Goal: Check status: Check status

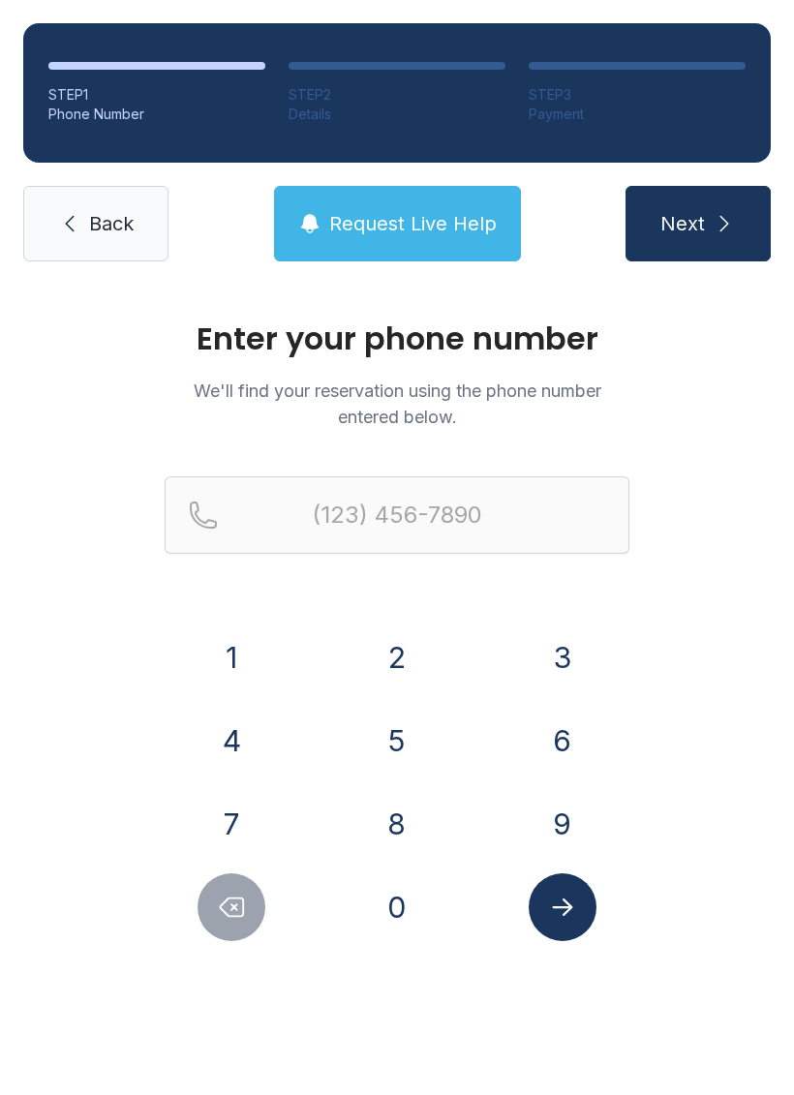
click at [390, 826] on button "8" at bounding box center [397, 824] width 68 height 68
click at [585, 740] on button "6" at bounding box center [563, 741] width 68 height 68
click at [244, 747] on button "4" at bounding box center [231, 741] width 68 height 68
click at [236, 804] on button "7" at bounding box center [231, 824] width 68 height 68
click at [397, 656] on button "2" at bounding box center [397, 657] width 68 height 68
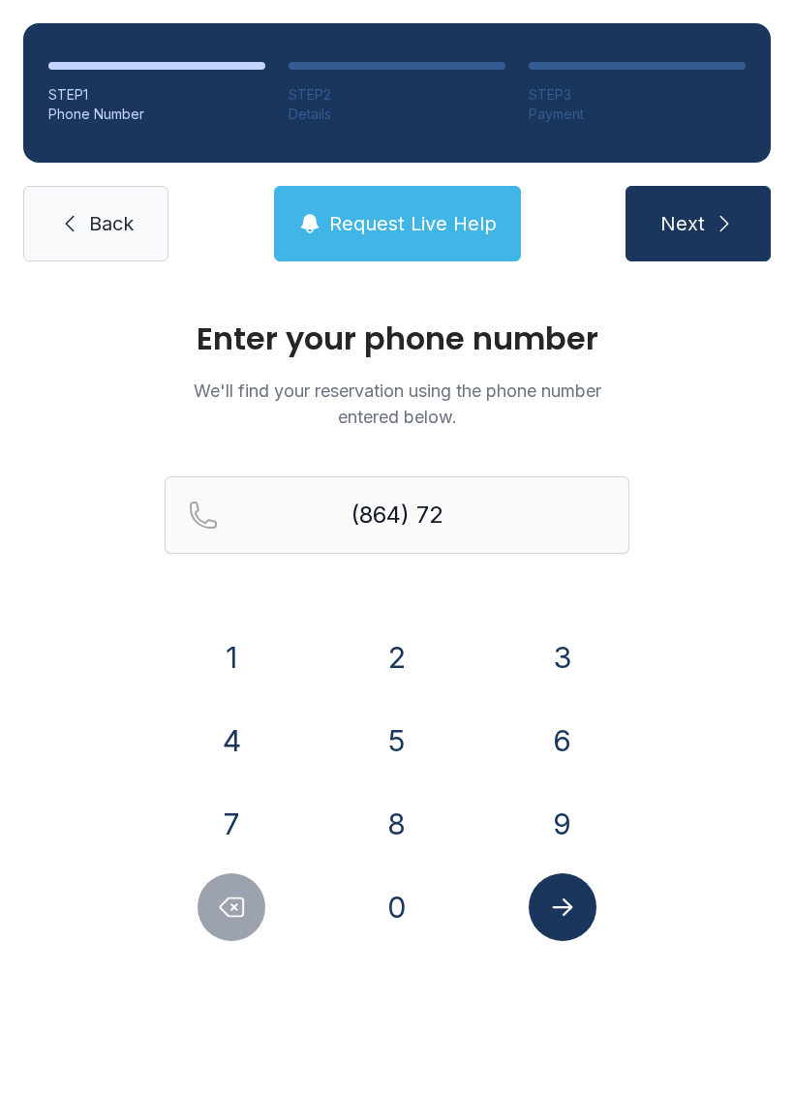
click at [396, 656] on button "2" at bounding box center [397, 657] width 68 height 68
click at [566, 653] on button "3" at bounding box center [563, 657] width 68 height 68
click at [221, 742] on button "4" at bounding box center [231, 741] width 68 height 68
click at [418, 654] on button "2" at bounding box center [397, 657] width 68 height 68
click at [233, 741] on button "4" at bounding box center [231, 741] width 68 height 68
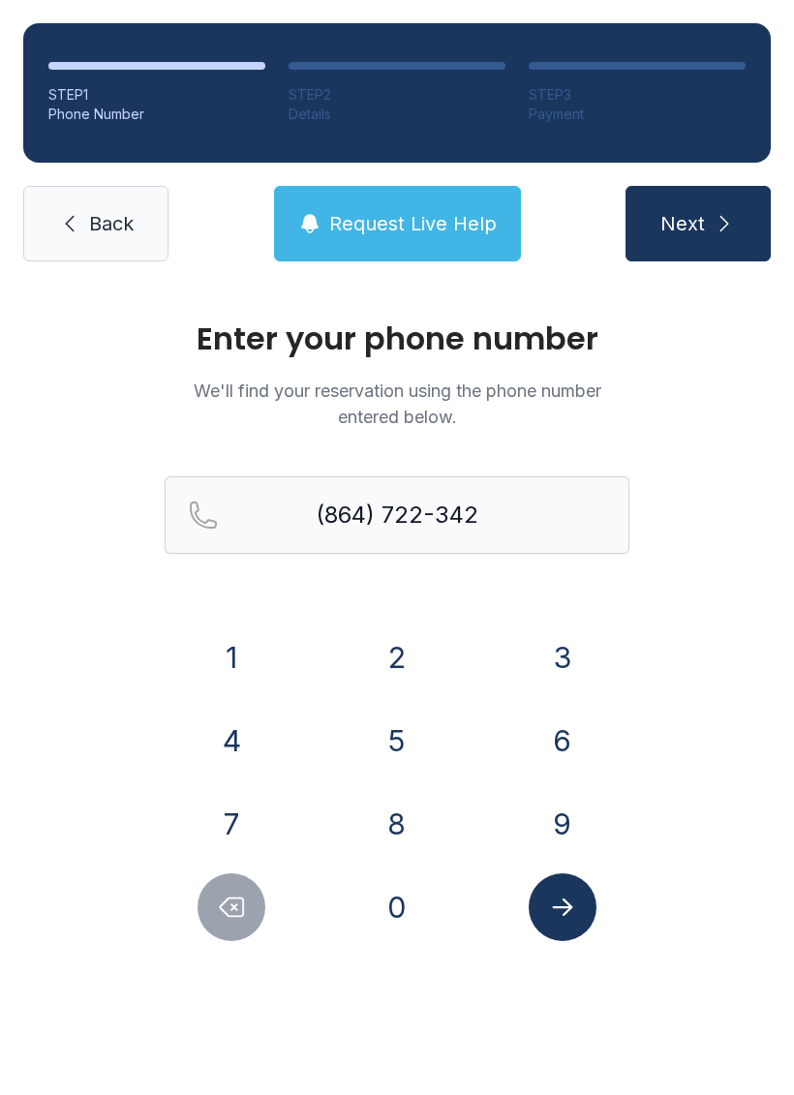
type input "[PHONE_NUMBER]"
click at [564, 902] on icon "Submit lookup form" at bounding box center [562, 907] width 29 height 29
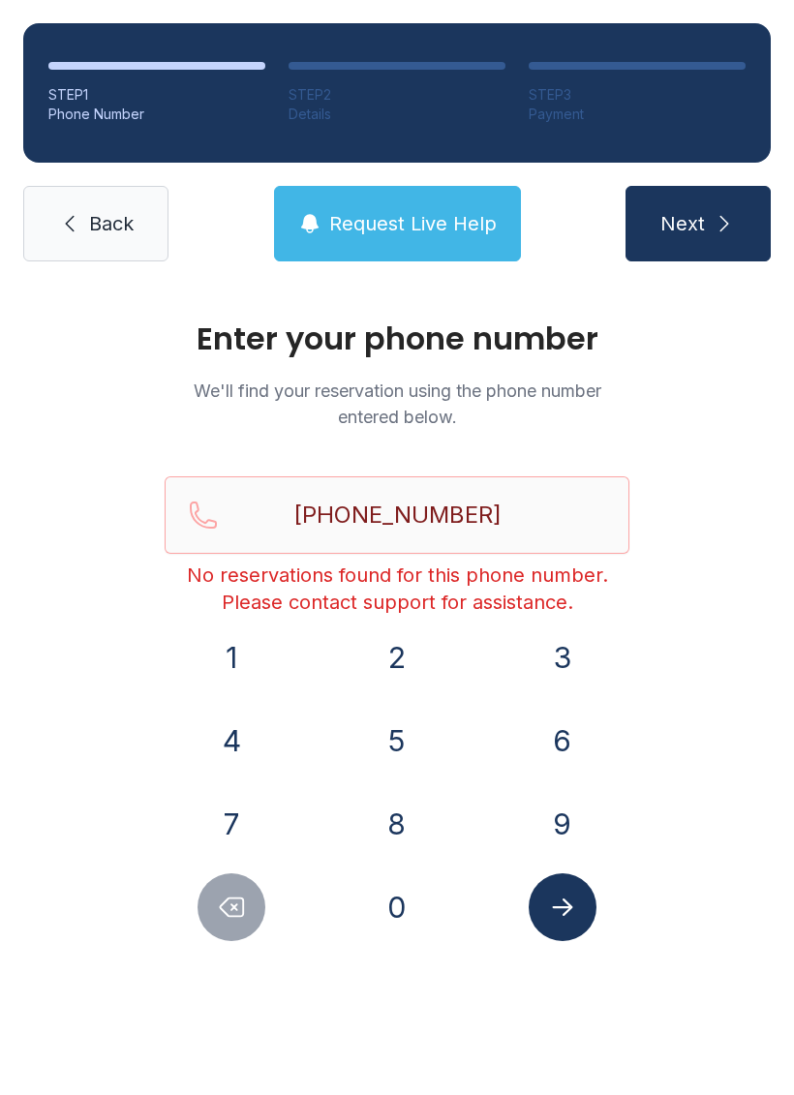
click at [129, 192] on link "Back" at bounding box center [95, 224] width 145 height 76
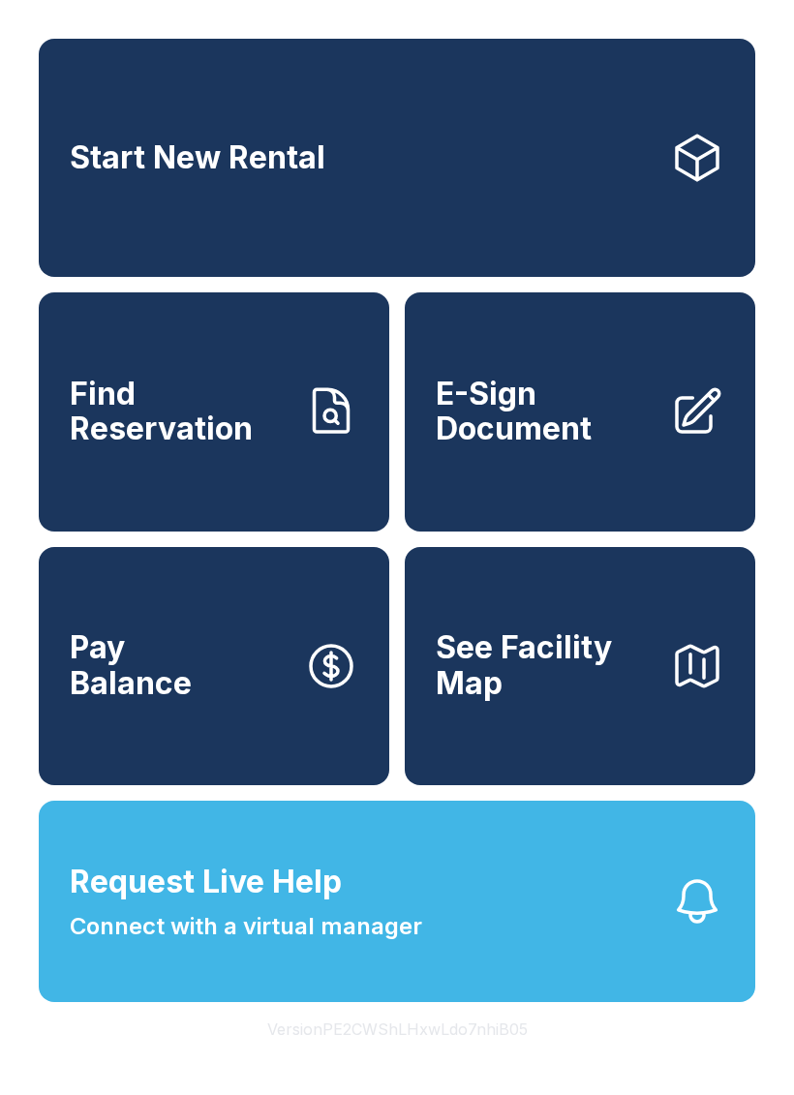
click at [381, 944] on span "Connect with a virtual manager" at bounding box center [246, 926] width 352 height 35
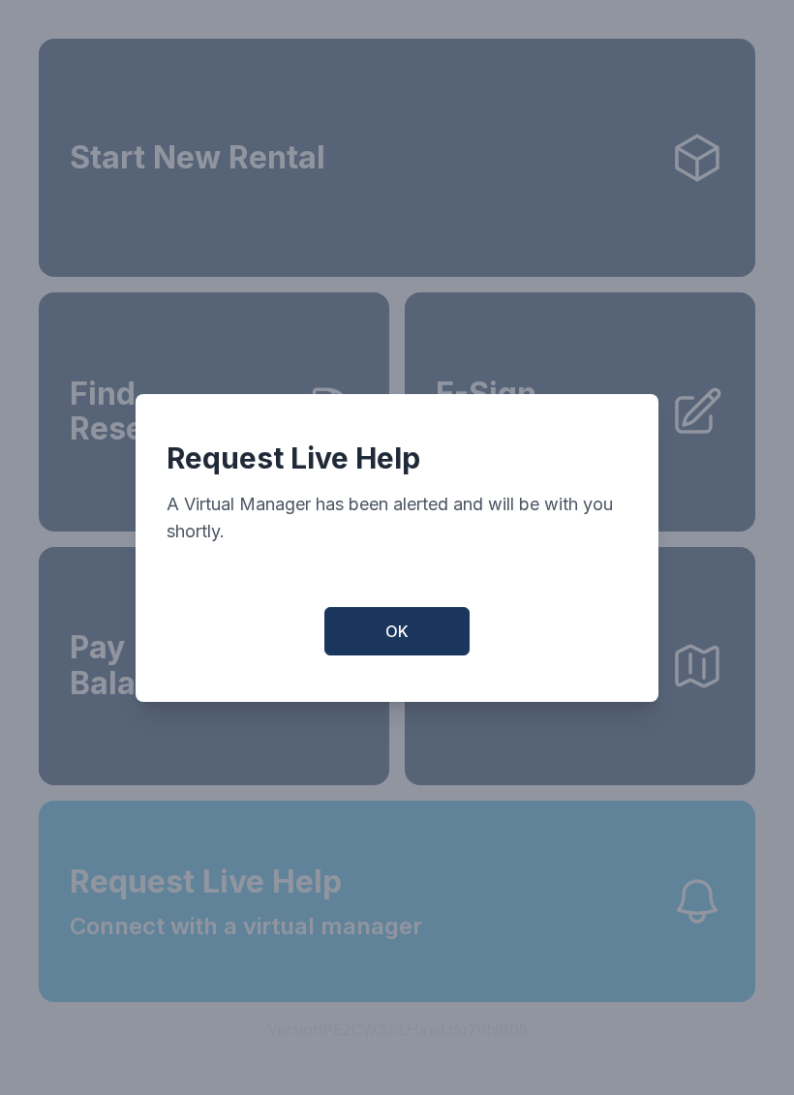
click at [403, 635] on span "OK" at bounding box center [396, 631] width 23 height 23
